Goal: Contribute content: Contribute content

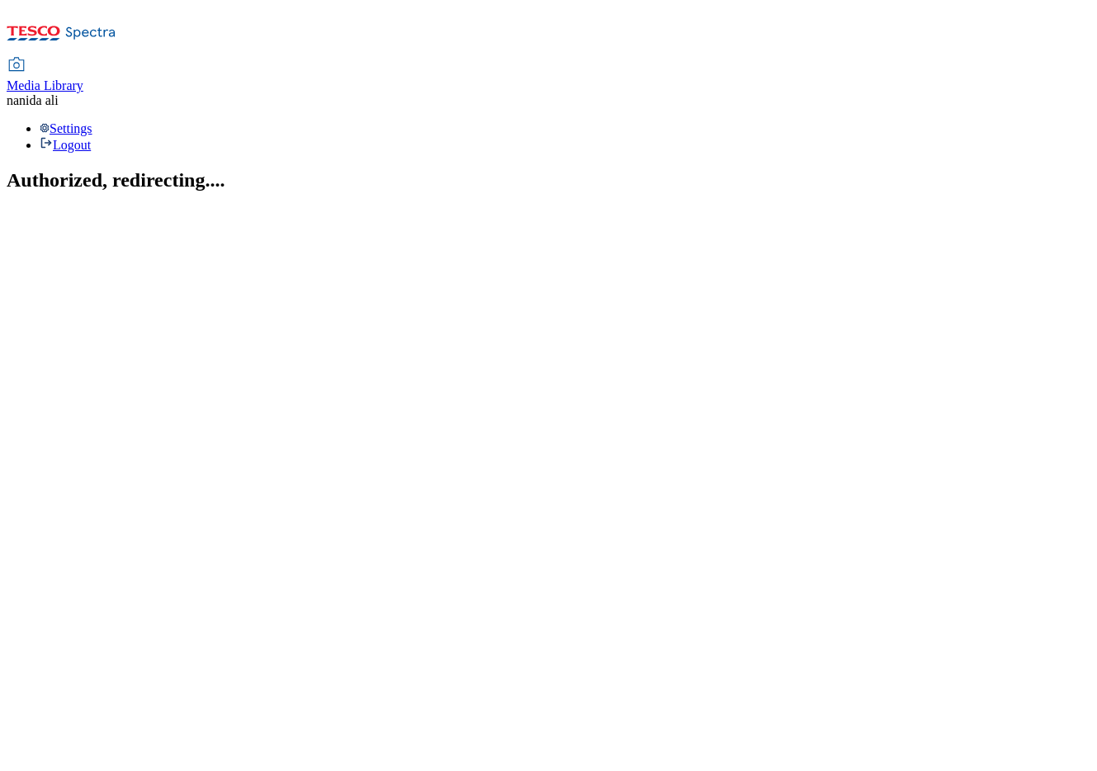
click at [83, 78] on span "Media Library" at bounding box center [45, 85] width 77 height 14
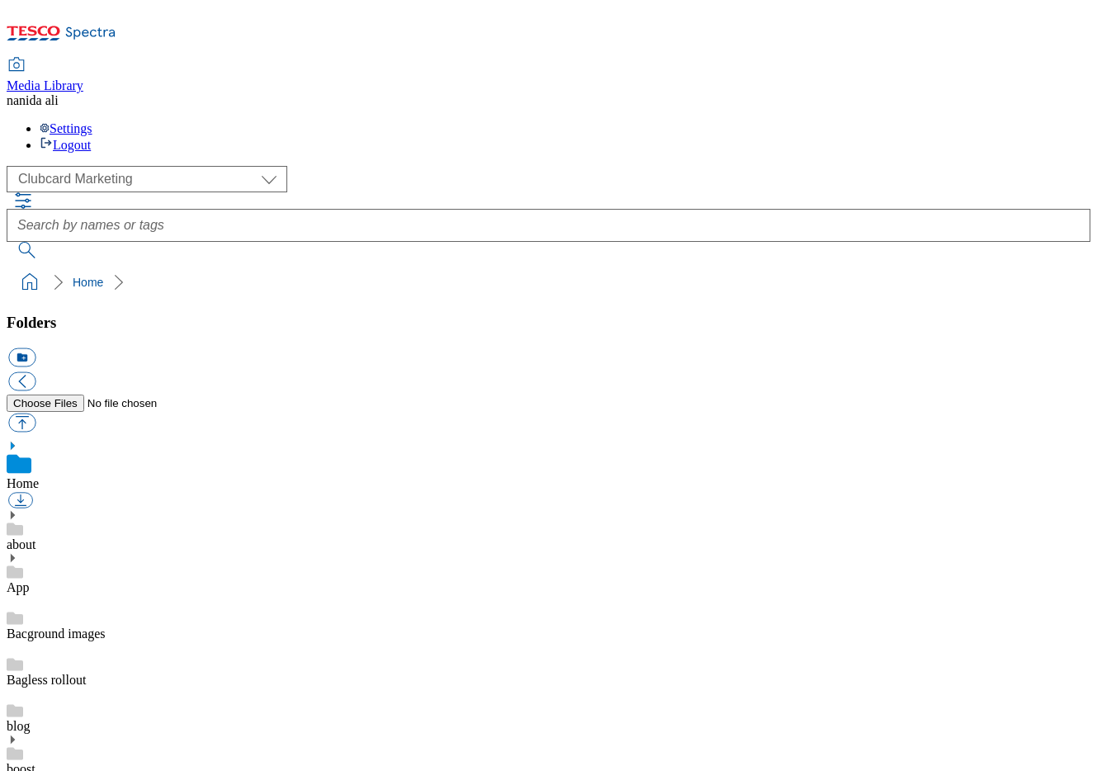
scroll to position [11, 0]
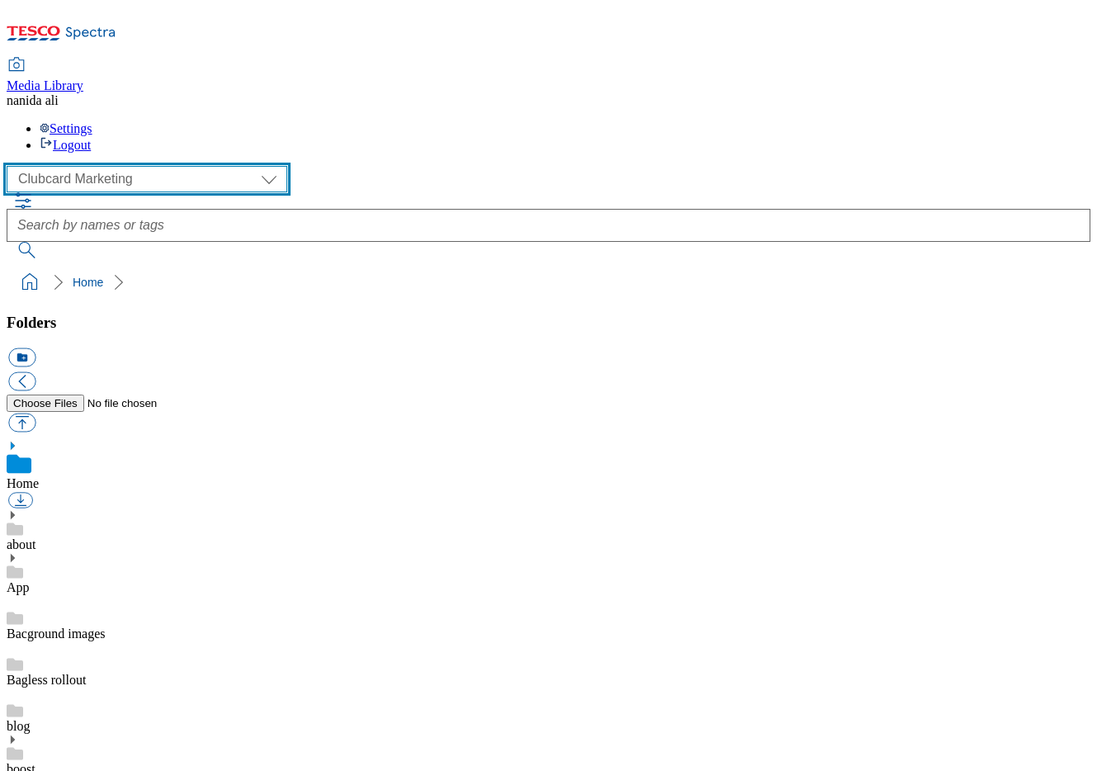
select select "flare-ghs-mktg"
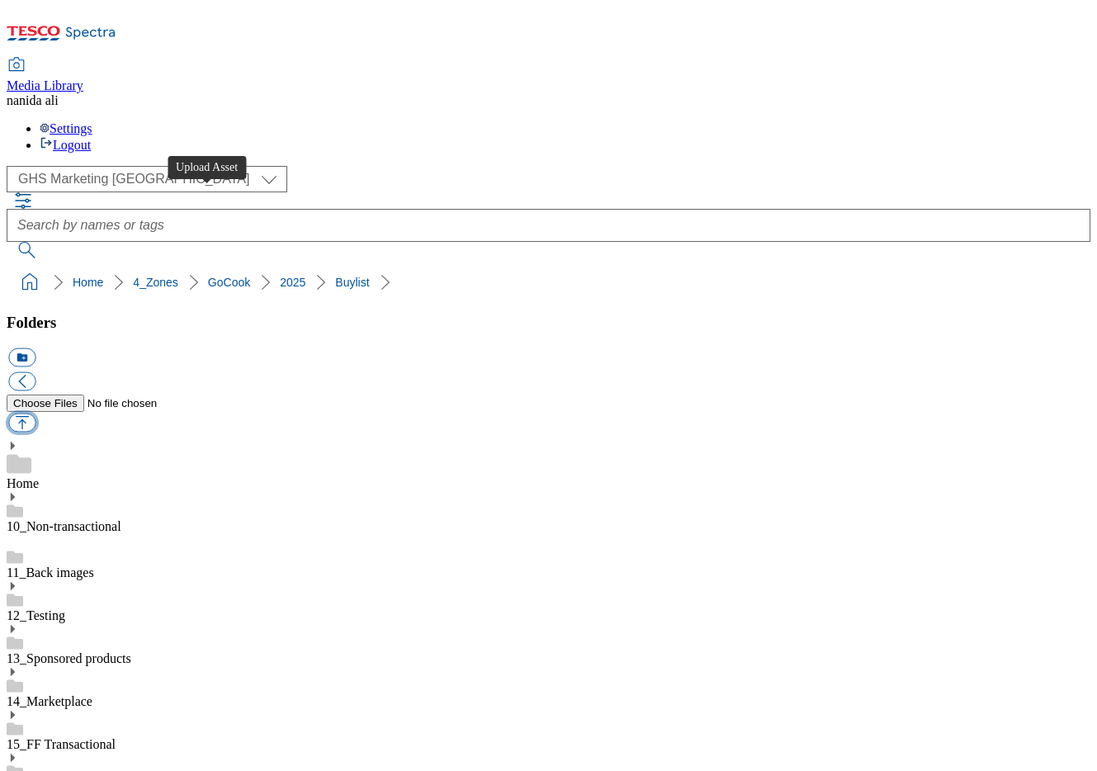
click at [36, 414] on button "button" at bounding box center [21, 423] width 27 height 19
type input "C:\fakepath\BL-GoCook-GHS-Header-225x225-3.jpg"
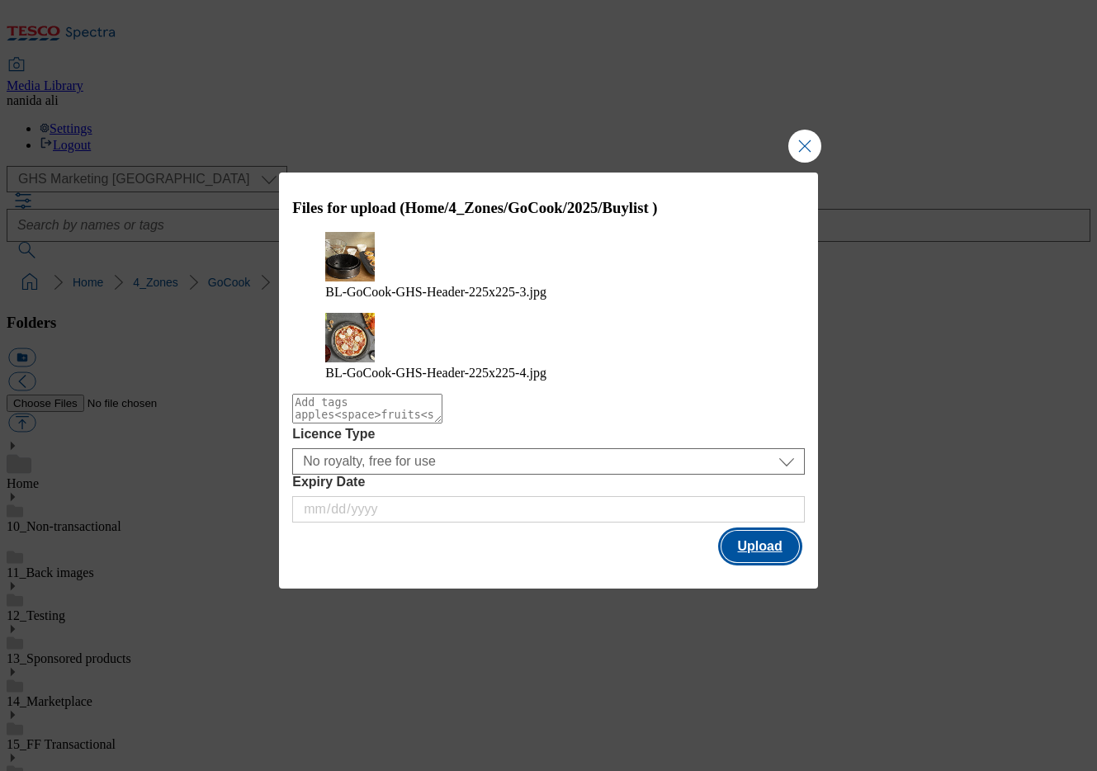
click at [744, 531] on button "Upload" at bounding box center [761, 546] width 78 height 31
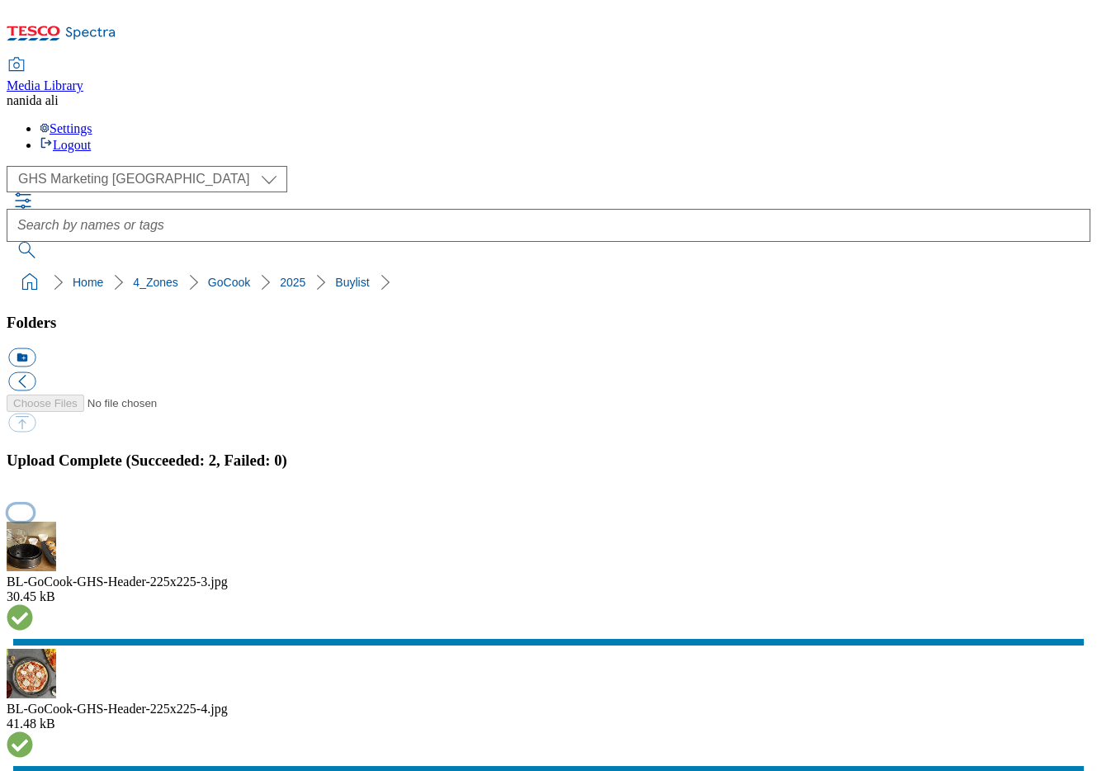
click at [33, 505] on button "button" at bounding box center [20, 513] width 25 height 16
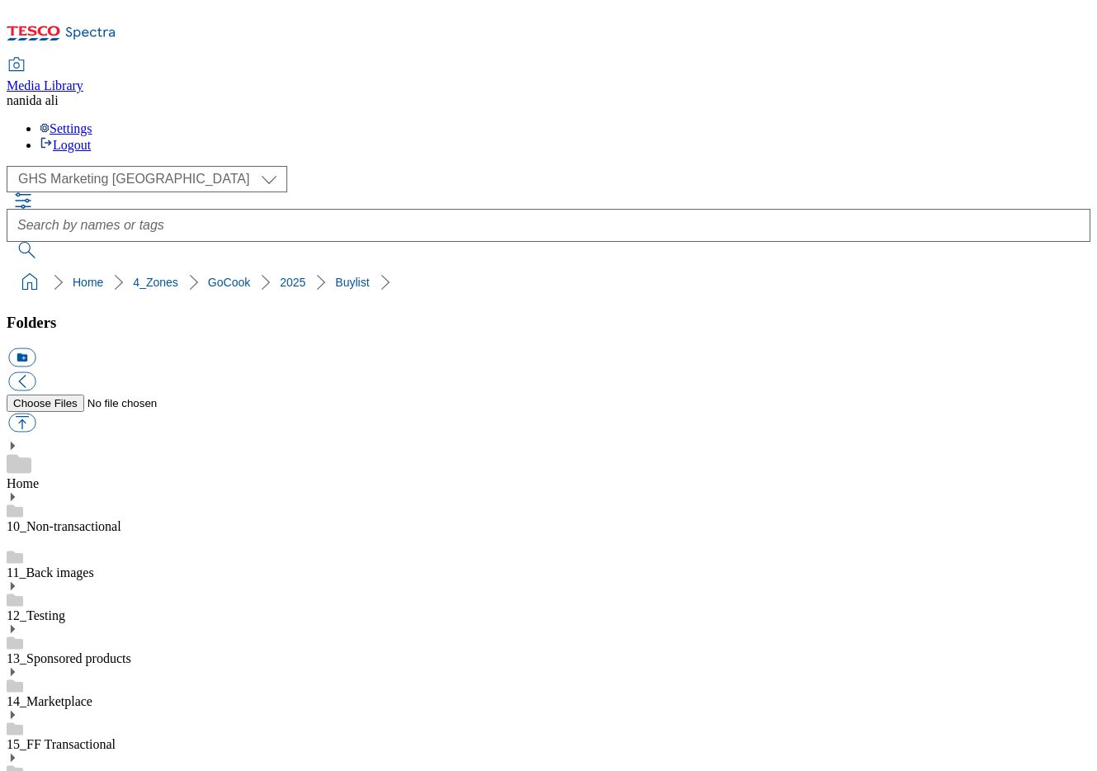
click at [36, 414] on button "button" at bounding box center [21, 423] width 27 height 19
type input "C:\fakepath\BL-GoCook-GHS-Header-225x225-1.jpg"
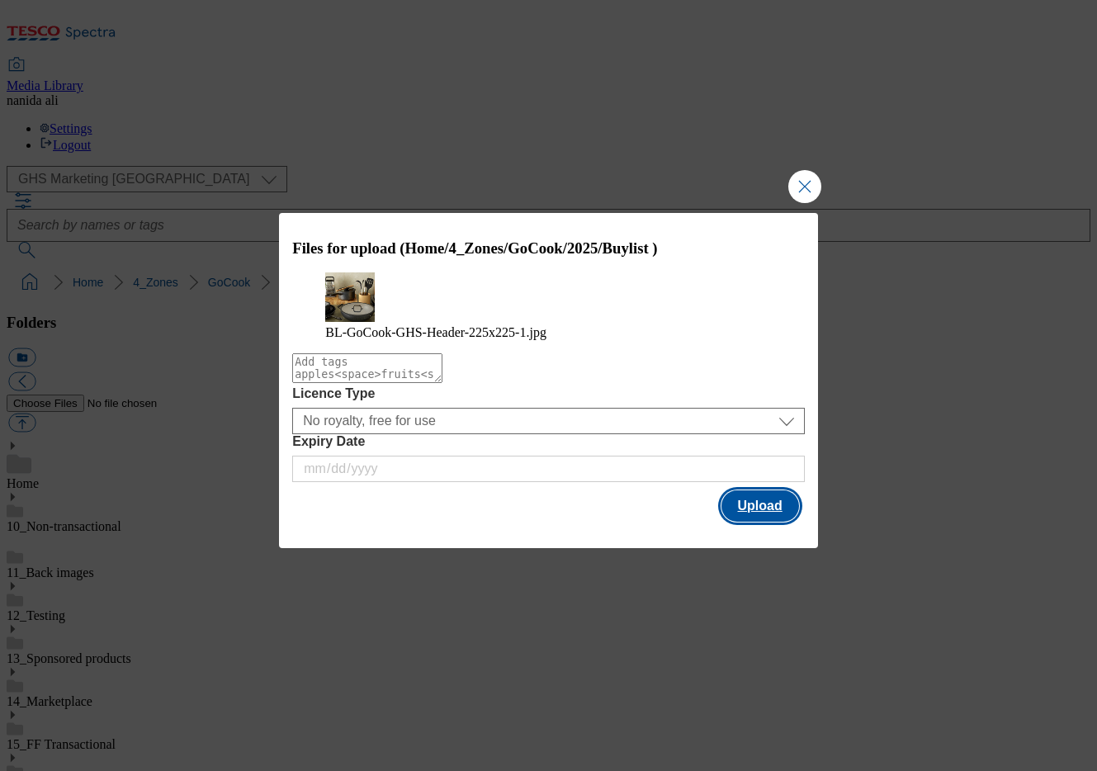
click at [747, 508] on button "Upload" at bounding box center [761, 505] width 78 height 31
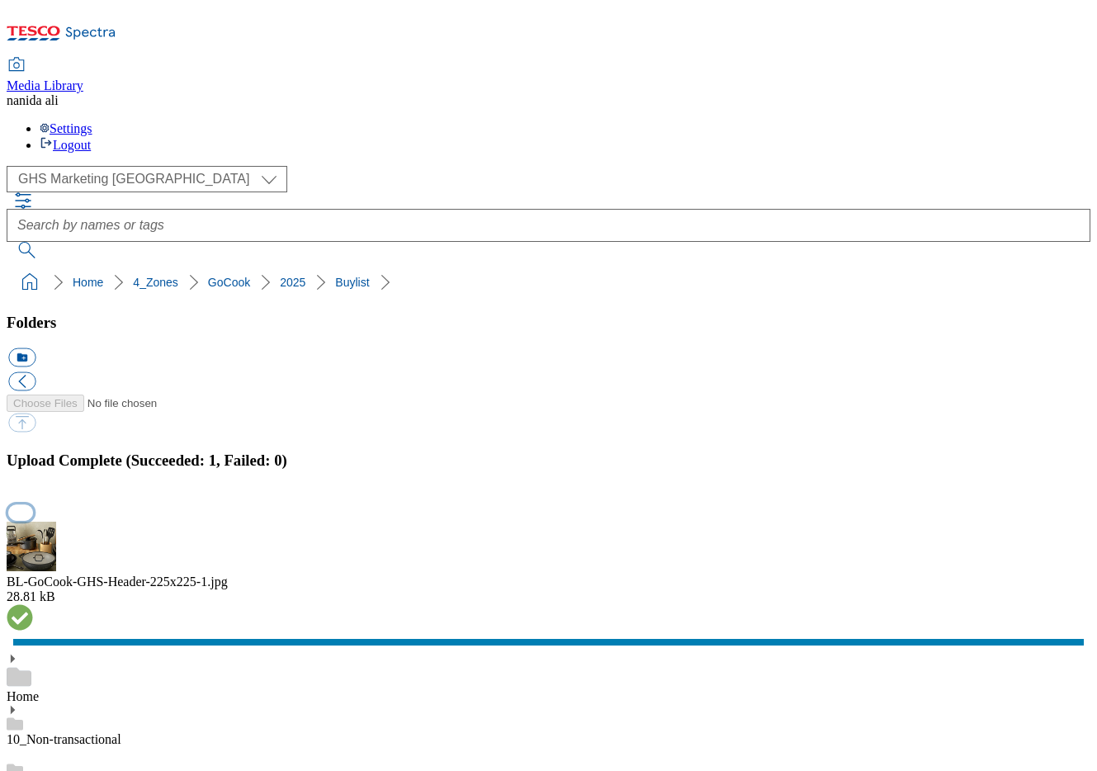
click at [33, 505] on button "button" at bounding box center [20, 513] width 25 height 16
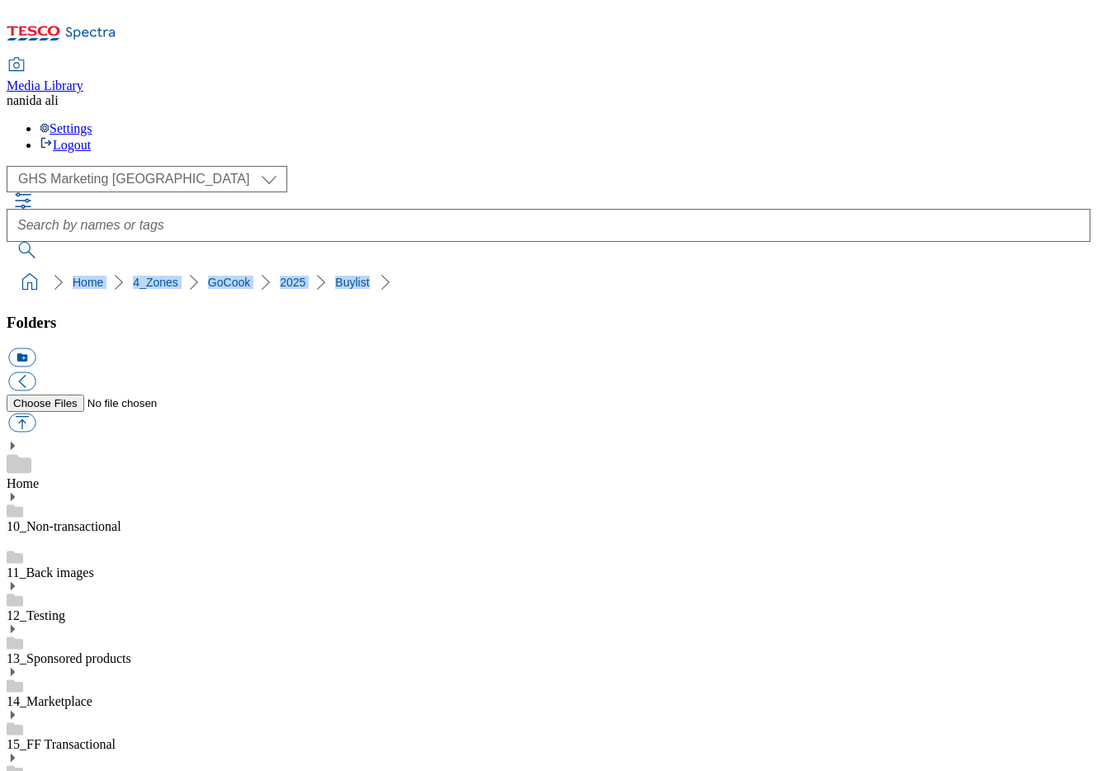
drag, startPoint x: 17, startPoint y: 151, endPoint x: 355, endPoint y: 150, distance: 337.7
click at [355, 267] on nav "Home 4_Zones GoCook 2025 Buylist" at bounding box center [549, 282] width 1084 height 31
copy ol "Home 4_Zones GoCook 2025 Buylist"
